Goal: Entertainment & Leisure: Consume media (video, audio)

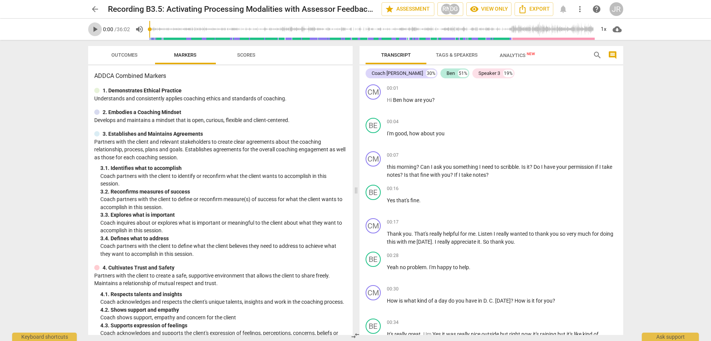
click at [92, 30] on span "play_arrow" at bounding box center [94, 29] width 9 height 9
click at [602, 30] on div "1x" at bounding box center [604, 29] width 14 height 12
click at [609, 76] on li "1.5x" at bounding box center [609, 73] width 25 height 14
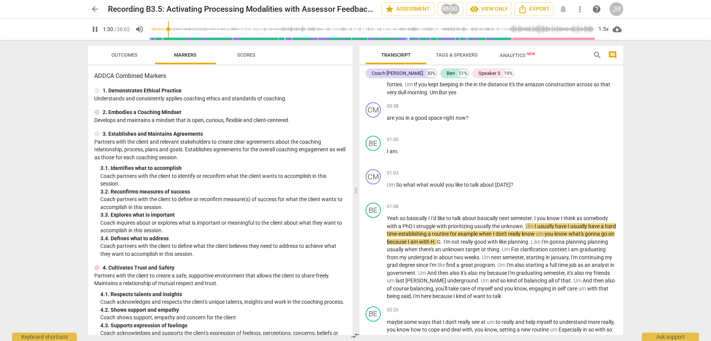
click at [97, 31] on span "pause" at bounding box center [94, 29] width 9 height 9
type input "91"
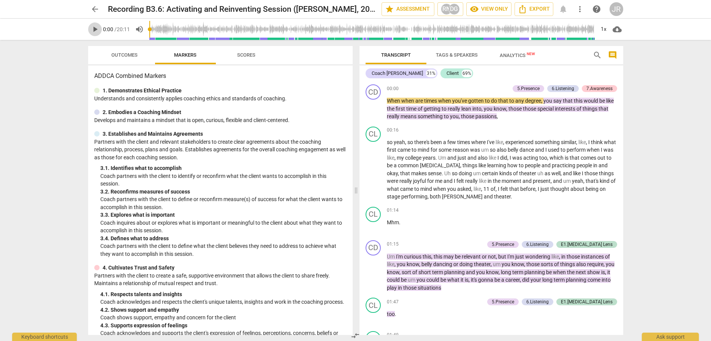
click at [94, 29] on span "play_arrow" at bounding box center [94, 29] width 9 height 9
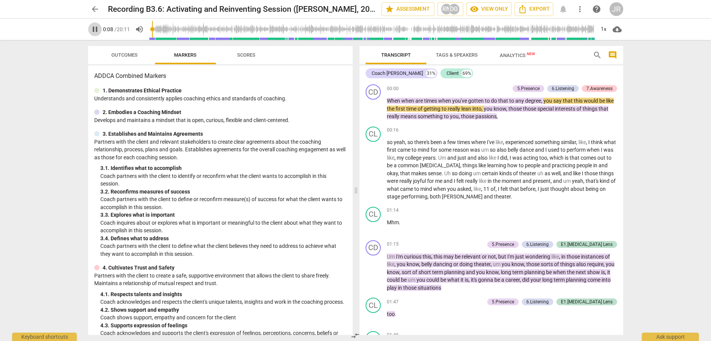
click at [92, 29] on span "pause" at bounding box center [94, 29] width 9 height 9
type input "8"
